Goal: Communication & Community: Ask a question

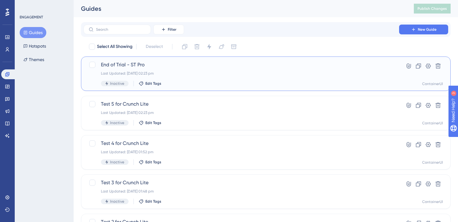
click at [154, 69] on div "End of Trial - ST Pro Last Updated: [DATE] 02:23 pm Inactive Edit Tags" at bounding box center [241, 73] width 281 height 25
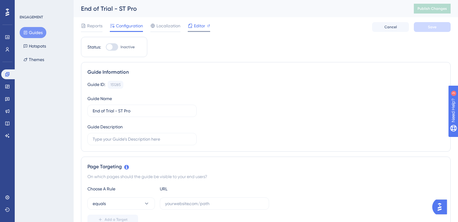
click at [197, 29] on span "Editor" at bounding box center [199, 25] width 11 height 7
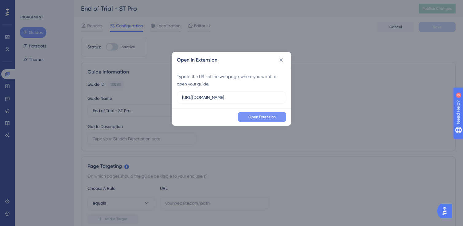
click at [277, 114] on button "Open Extension" at bounding box center [262, 117] width 48 height 10
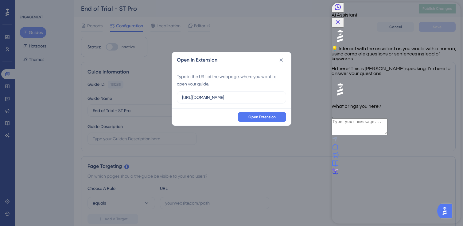
click at [387, 135] on textarea "AI Assistant Text Input" at bounding box center [359, 127] width 56 height 17
type textarea "Bug report"
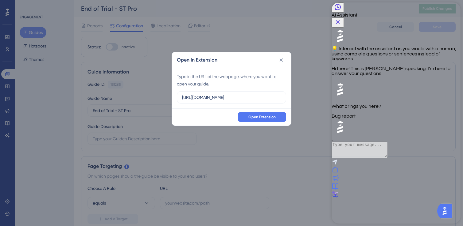
click at [416, 191] on div at bounding box center [395, 187] width 129 height 8
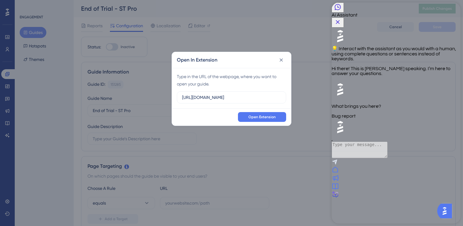
click at [381, 183] on div at bounding box center [395, 183] width 129 height 0
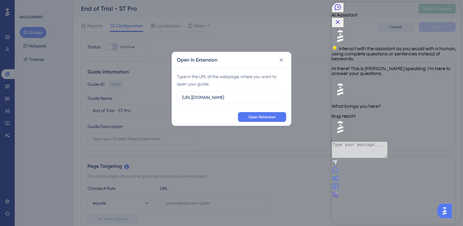
click at [438, 137] on div "💡 Interact with the assistant as you would with a human, using complete questio…" at bounding box center [395, 82] width 129 height 109
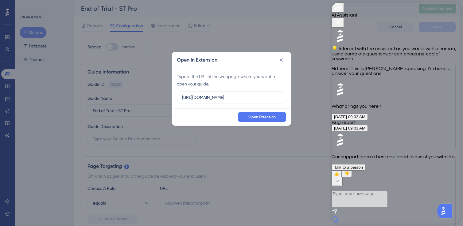
scroll to position [48, 0]
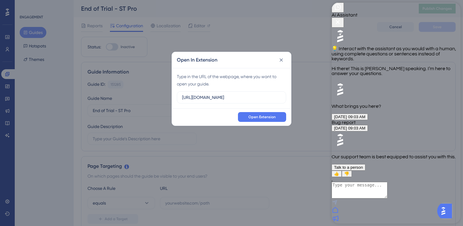
click at [363, 165] on span "Talk to a person" at bounding box center [348, 167] width 29 height 5
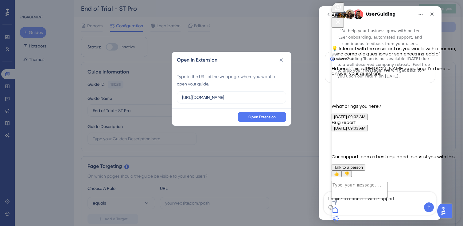
scroll to position [0, 0]
click at [340, 20] on icon "Close Button" at bounding box center [338, 22] width 4 height 4
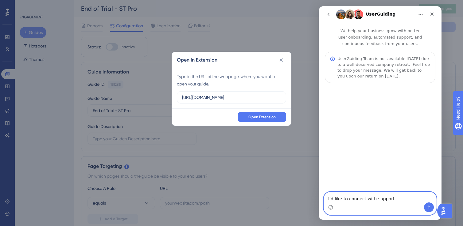
click at [394, 198] on textarea "I'd like to connect with support." at bounding box center [380, 197] width 112 height 10
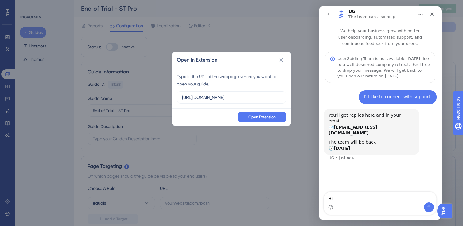
type textarea "H"
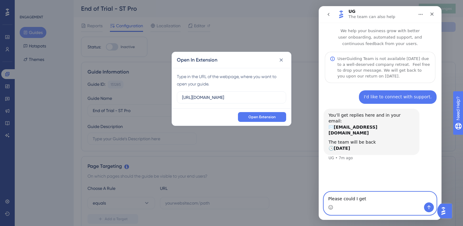
click at [396, 196] on textarea "Please could I get" at bounding box center [380, 197] width 112 height 10
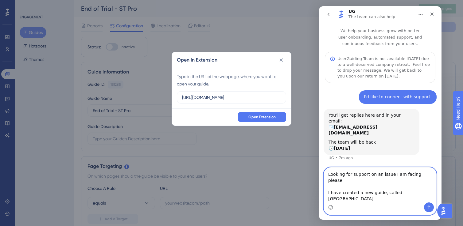
click at [396, 201] on textarea "Looking for support on an issue I am facing please I have created a new guide, …" at bounding box center [380, 185] width 112 height 35
click at [397, 193] on textarea "Looking for support on an issue I am facing please I have created a new guide, …" at bounding box center [380, 185] width 112 height 35
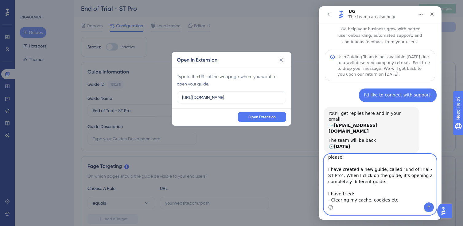
scroll to position [16, 0]
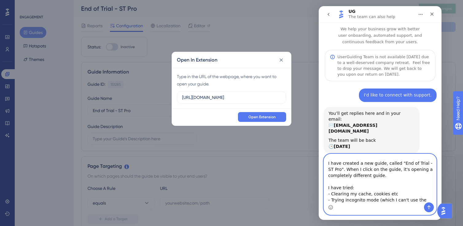
type textarea "Looking for support on an issue I am facing please I have created a new guide, …"
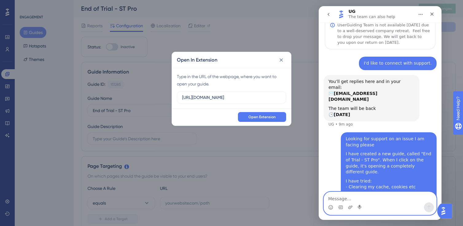
scroll to position [36, 0]
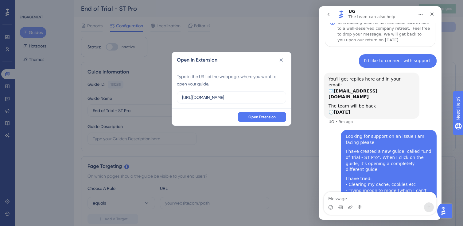
click at [415, 134] on div "Looking for support on an issue I am facing please" at bounding box center [389, 140] width 86 height 12
click at [358, 199] on textarea "Message…" at bounding box center [380, 197] width 112 height 10
type textarea "-"
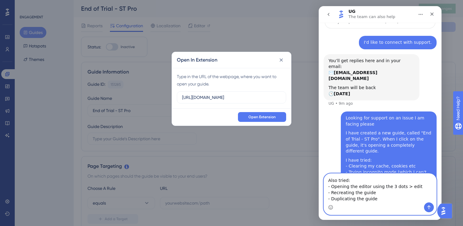
scroll to position [61, 0]
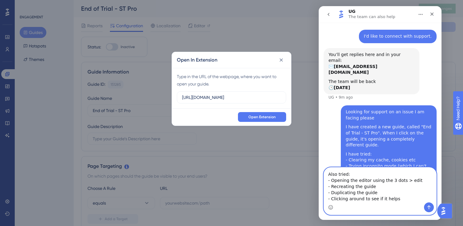
click at [364, 198] on textarea "Also tried: - Opening the editor using the 3 dots > edit - Recreating the guide…" at bounding box center [380, 185] width 112 height 35
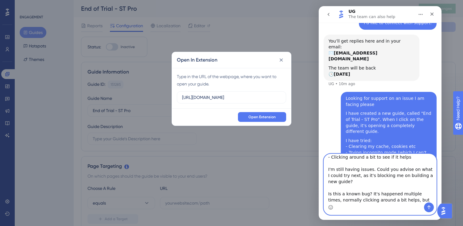
scroll to position [34, 0]
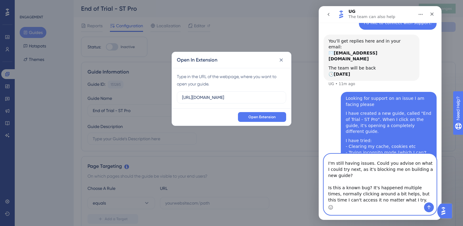
type textarea "Also tried: - Opening the editor using the 3 dots > edit - Recreating the guide…"
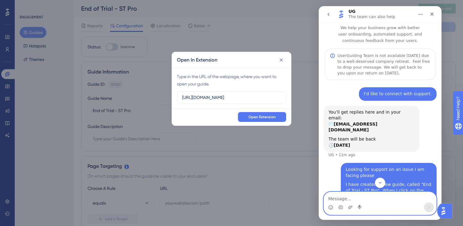
scroll to position [4, 0]
